Goal: Navigation & Orientation: Find specific page/section

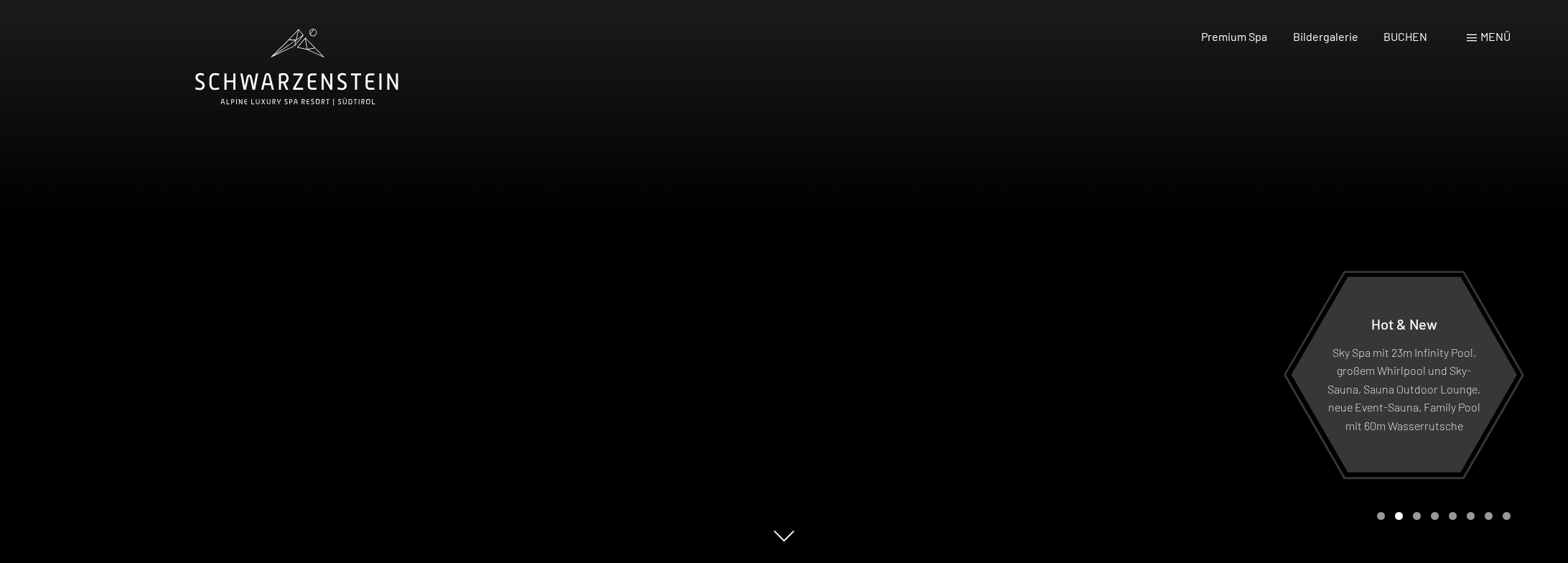
click at [1493, 36] on span "Menü" at bounding box center [1494, 36] width 30 height 14
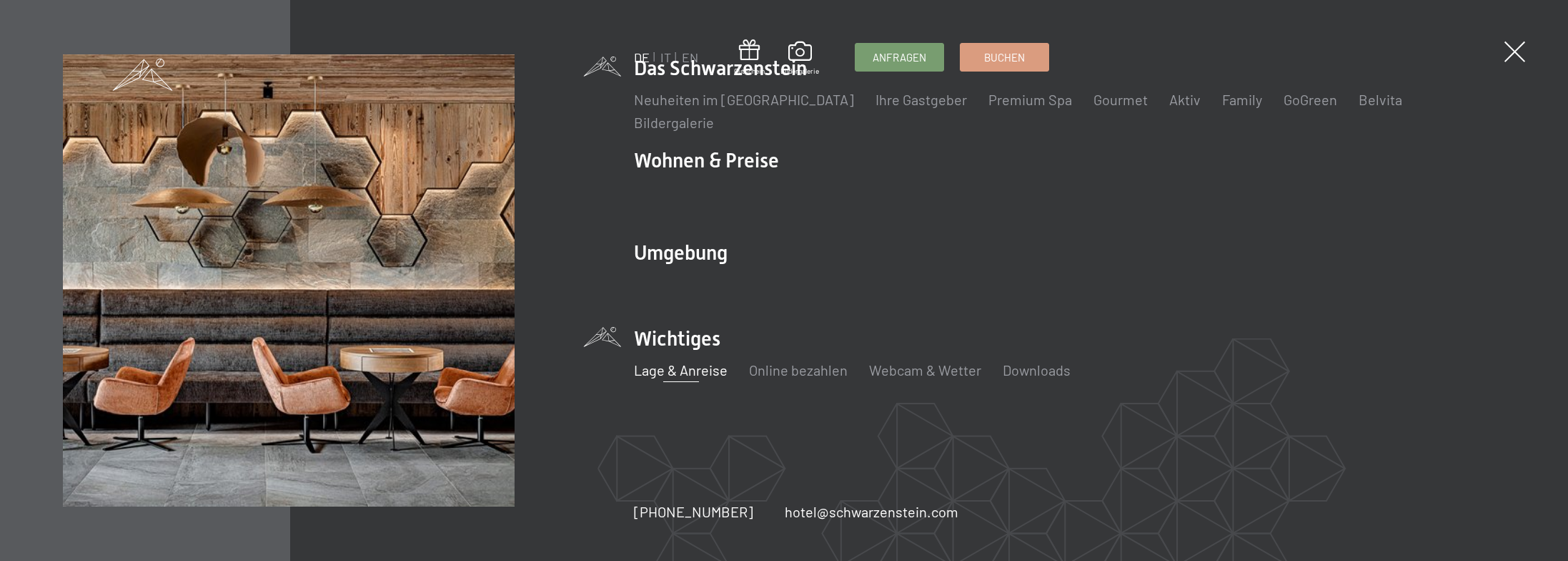
click at [712, 368] on link "Lage & Anreise" at bounding box center [681, 370] width 94 height 17
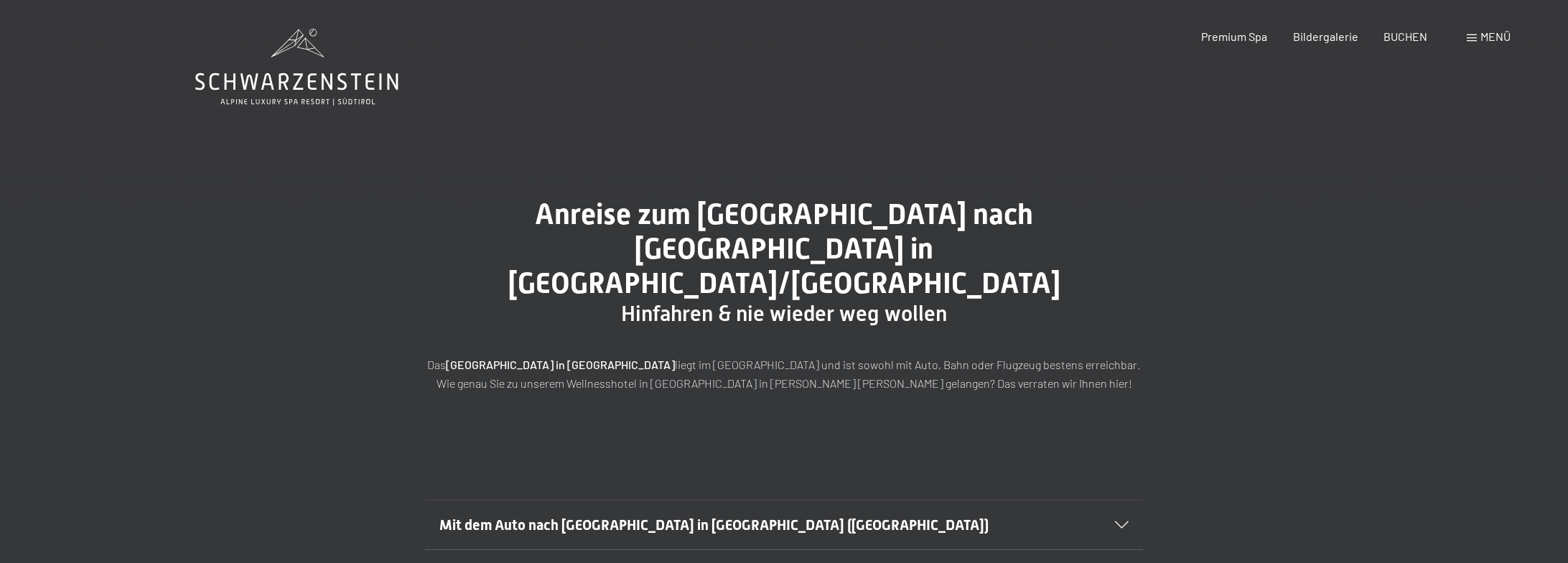
click at [1491, 37] on span "Menü" at bounding box center [1494, 36] width 30 height 14
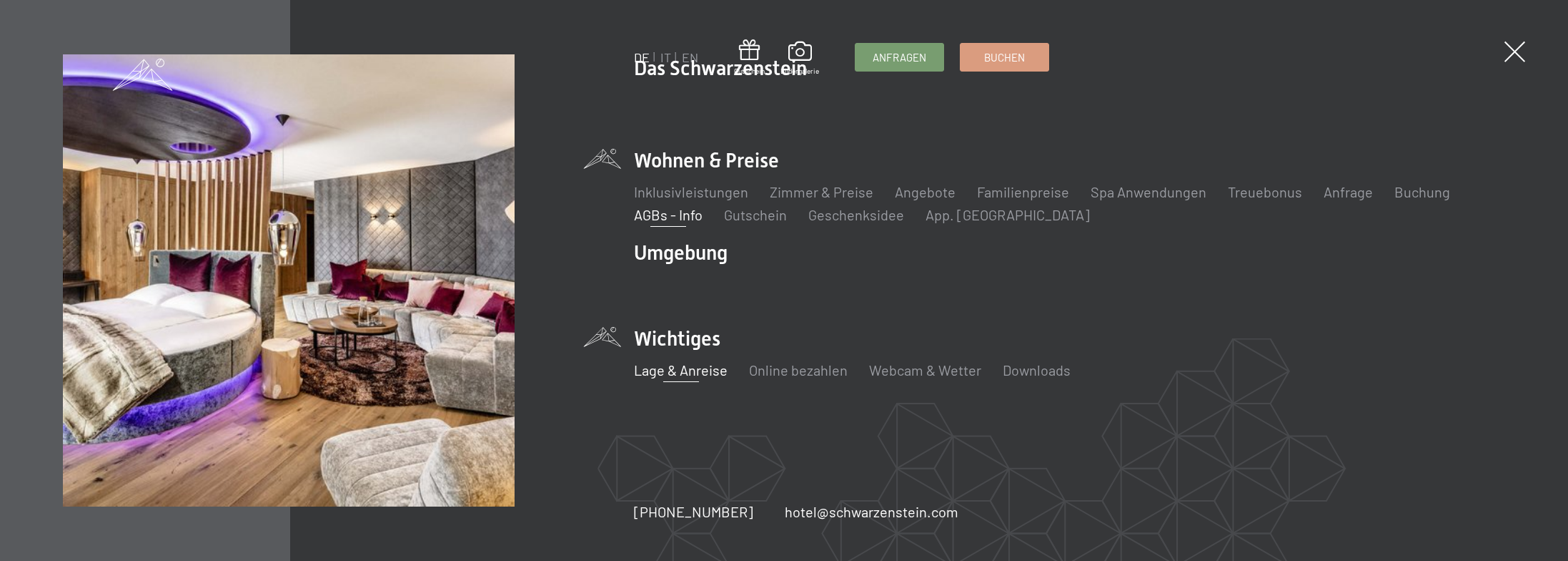
click at [684, 207] on link "AGBs - Info" at bounding box center [668, 214] width 69 height 17
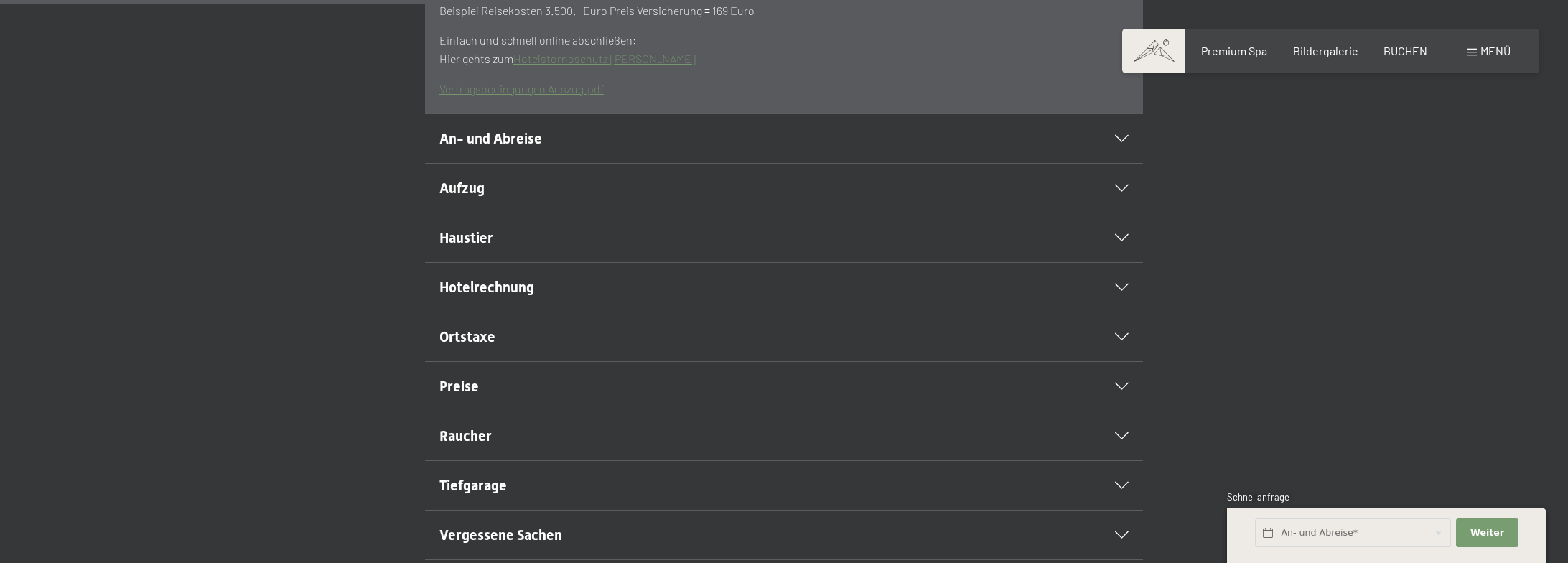
scroll to position [570, 0]
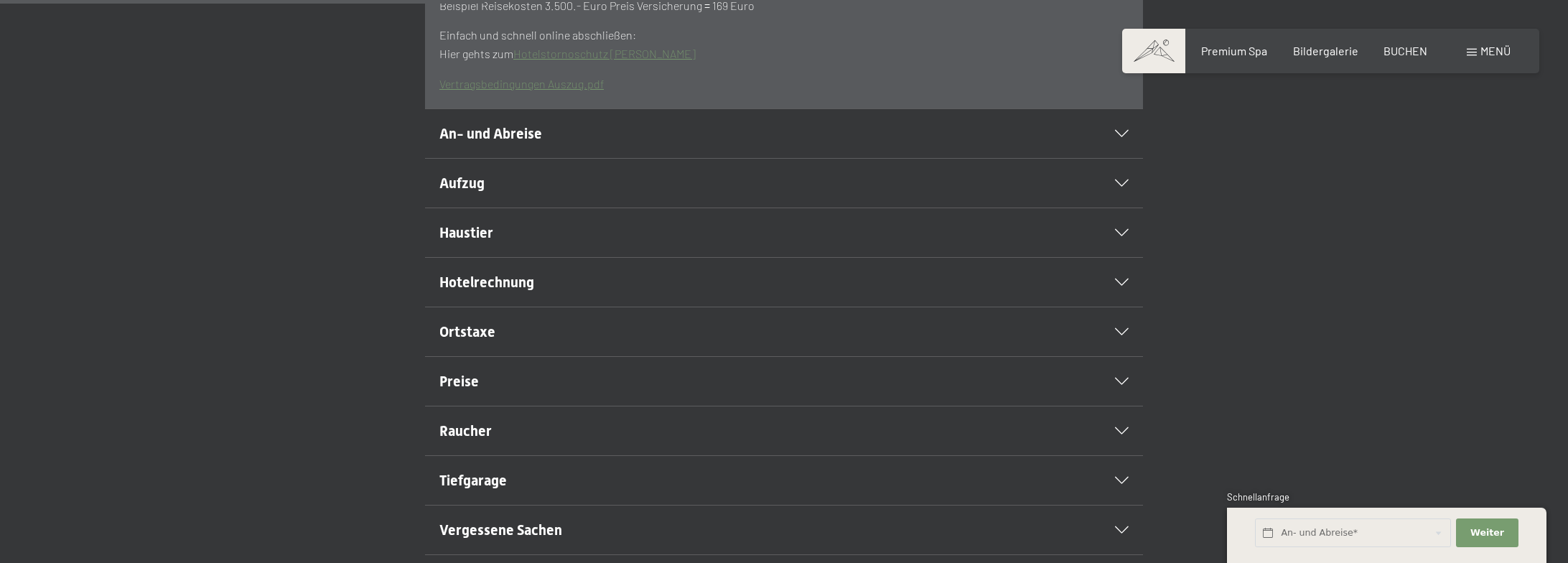
click at [1119, 237] on icon at bounding box center [1121, 232] width 14 height 7
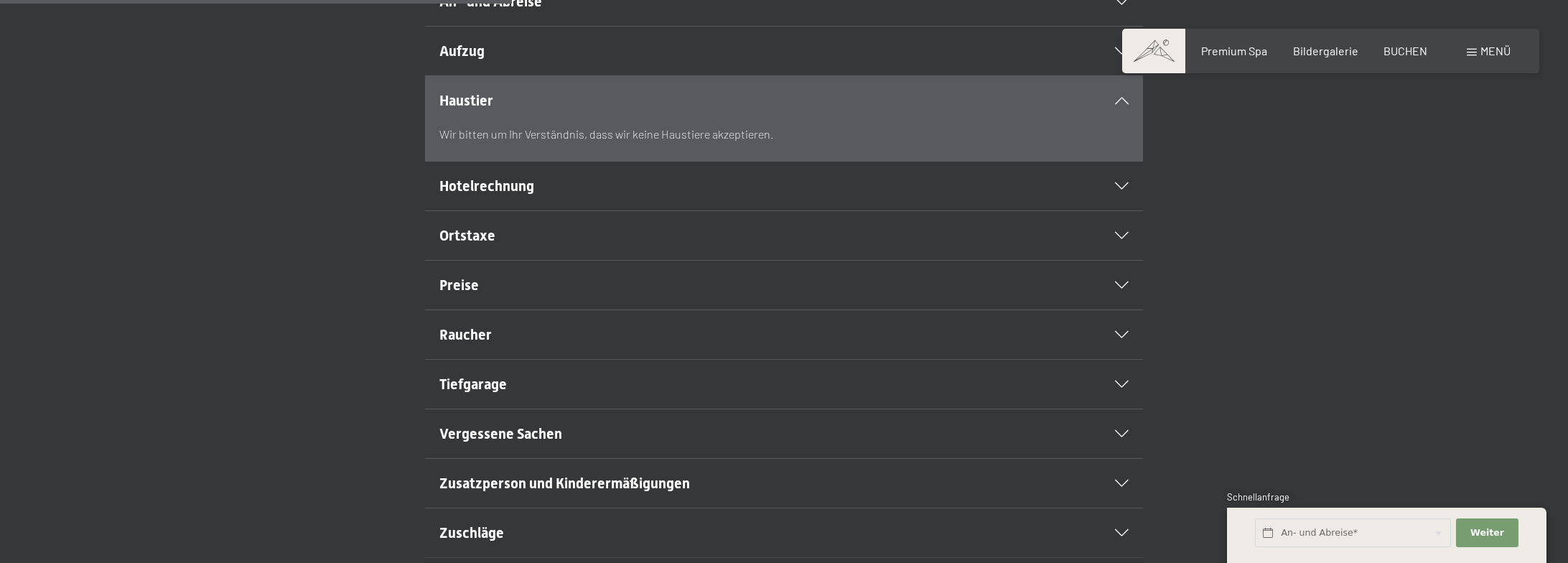
click at [1123, 104] on icon at bounding box center [1121, 100] width 14 height 7
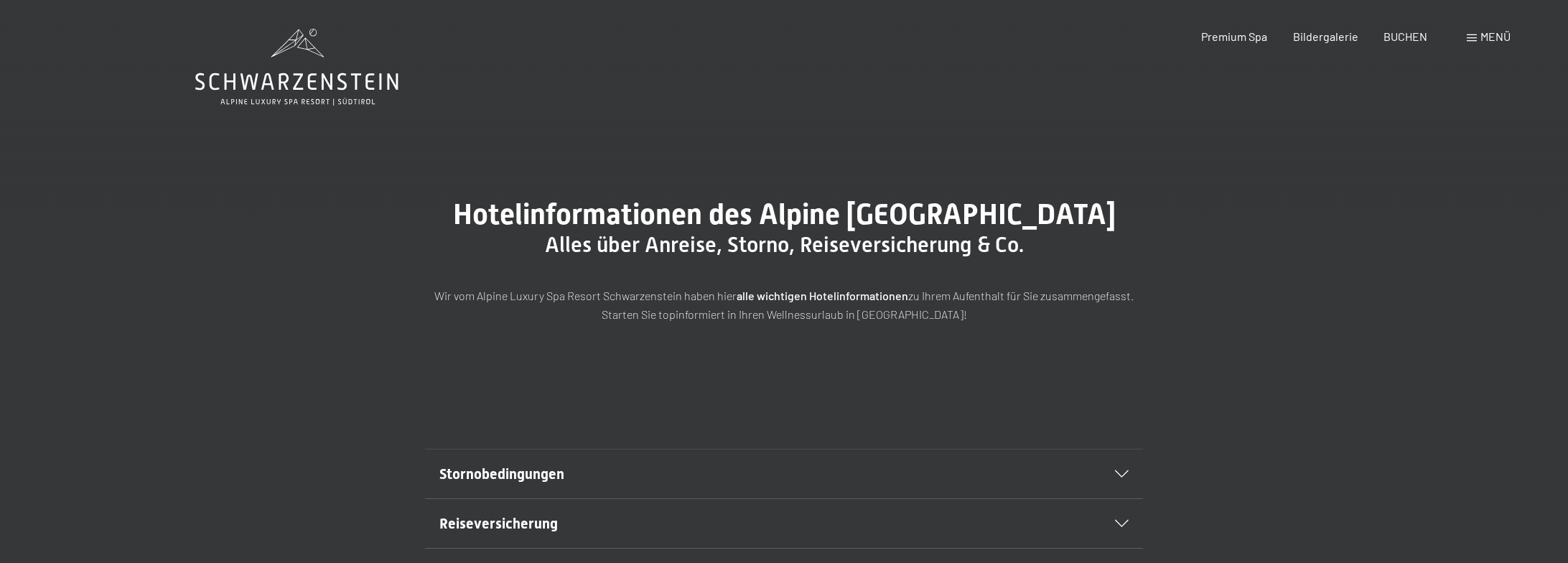
scroll to position [0, 0]
